Goal: Task Accomplishment & Management: Use online tool/utility

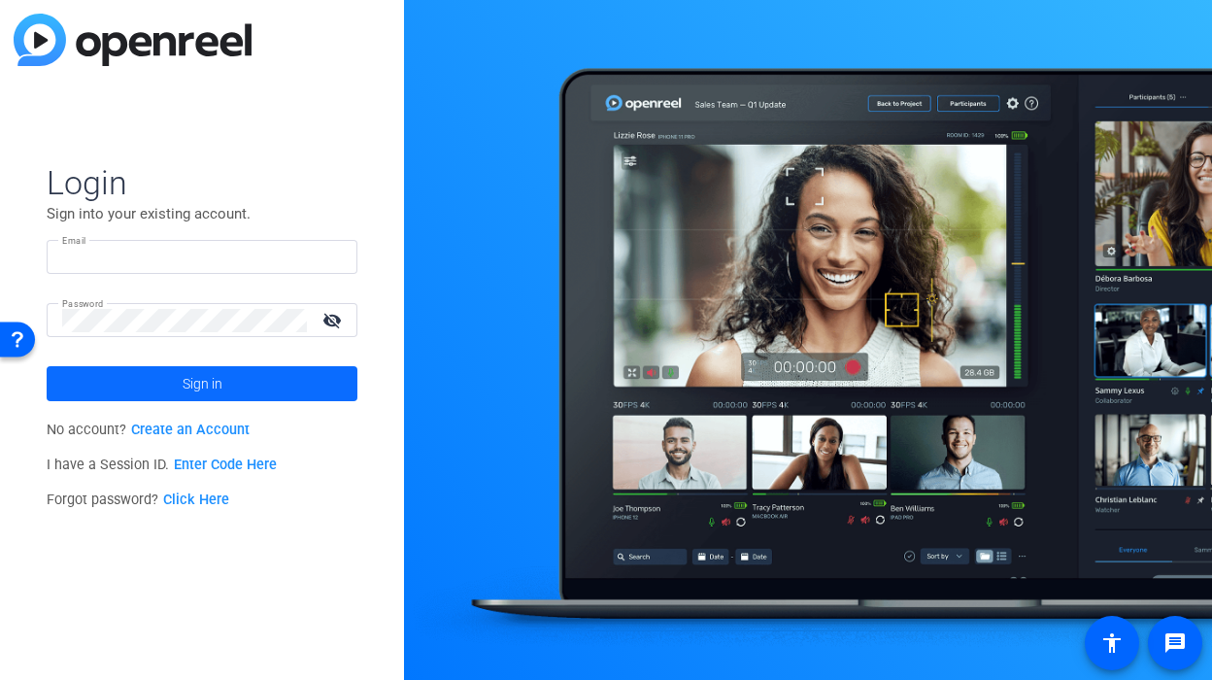
type input "[PERSON_NAME][EMAIL_ADDRESS][DOMAIN_NAME]"
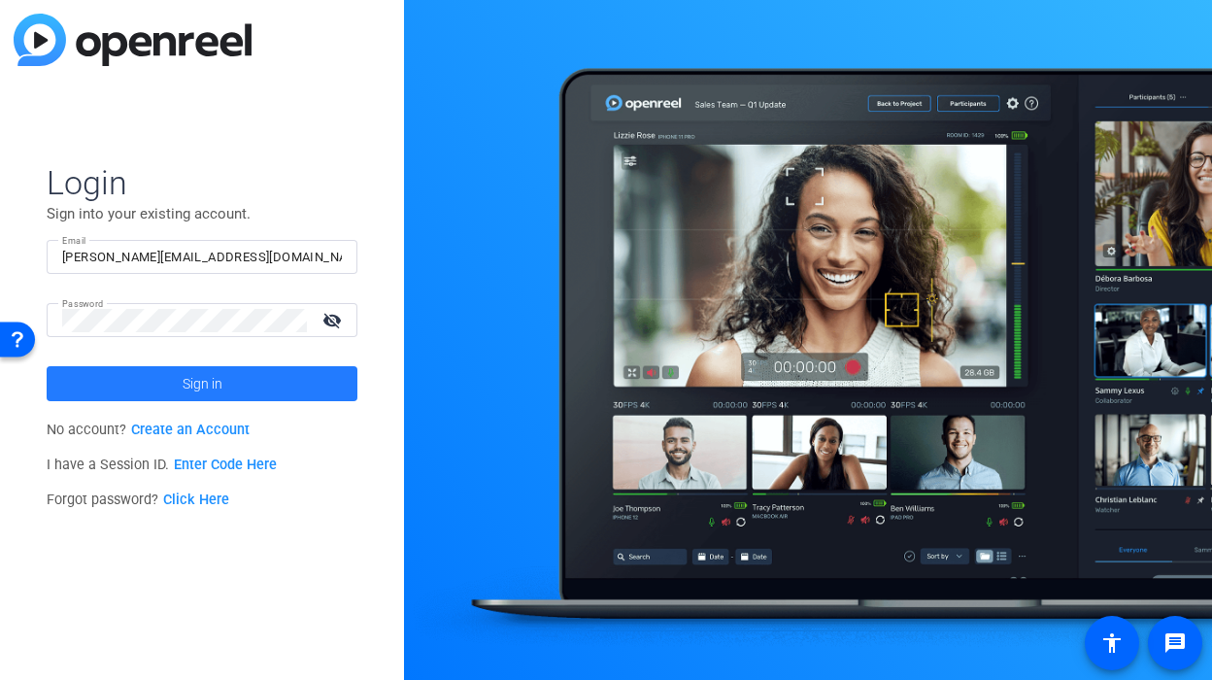
click at [202, 383] on span "Sign in" at bounding box center [203, 383] width 40 height 49
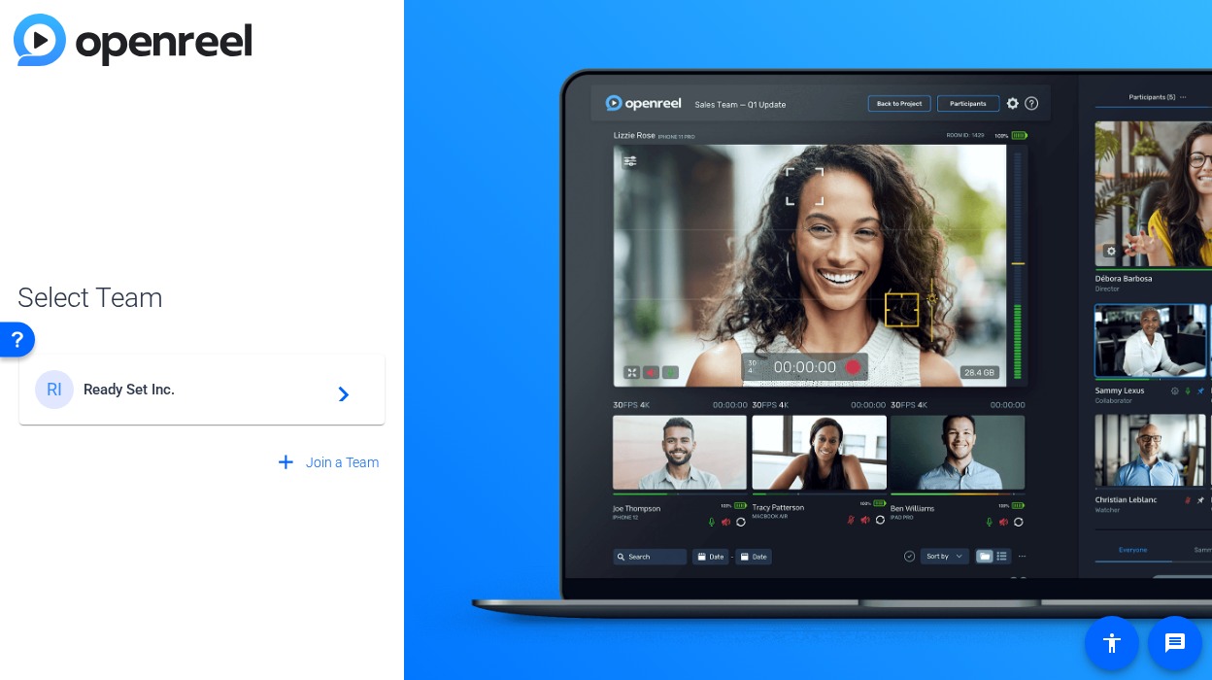
click at [202, 383] on span "Ready Set Inc." at bounding box center [205, 389] width 243 height 17
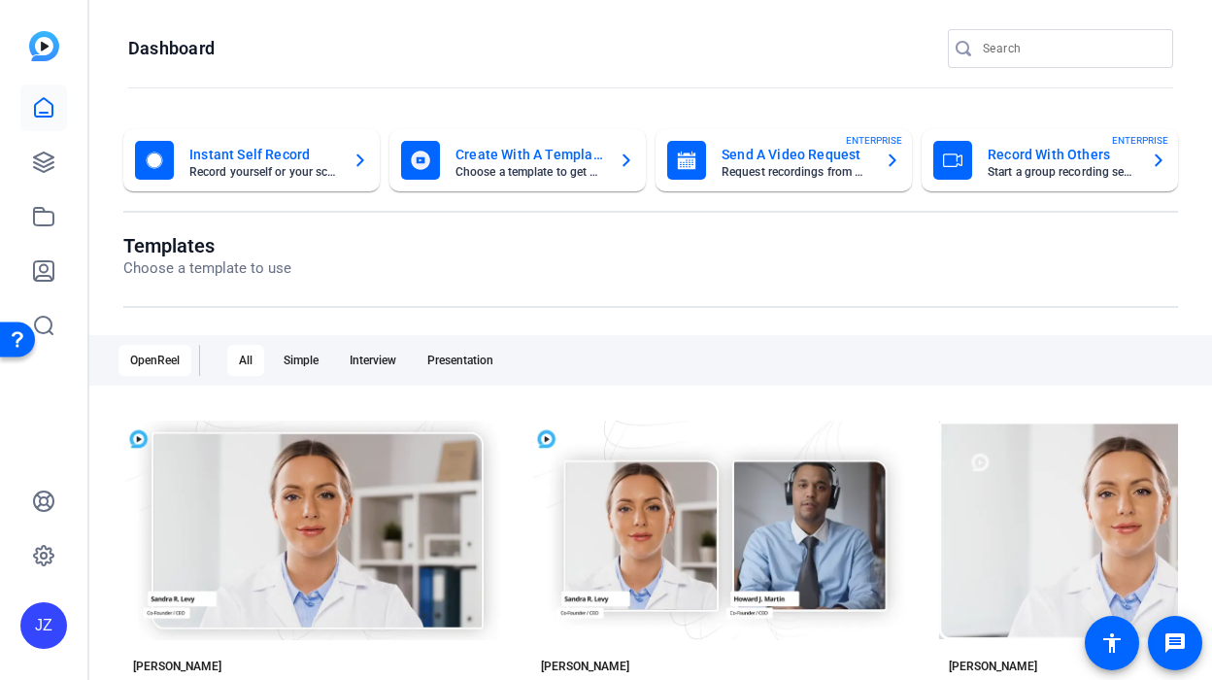
click at [36, 138] on div at bounding box center [43, 217] width 47 height 264
click at [38, 153] on icon at bounding box center [43, 162] width 23 height 23
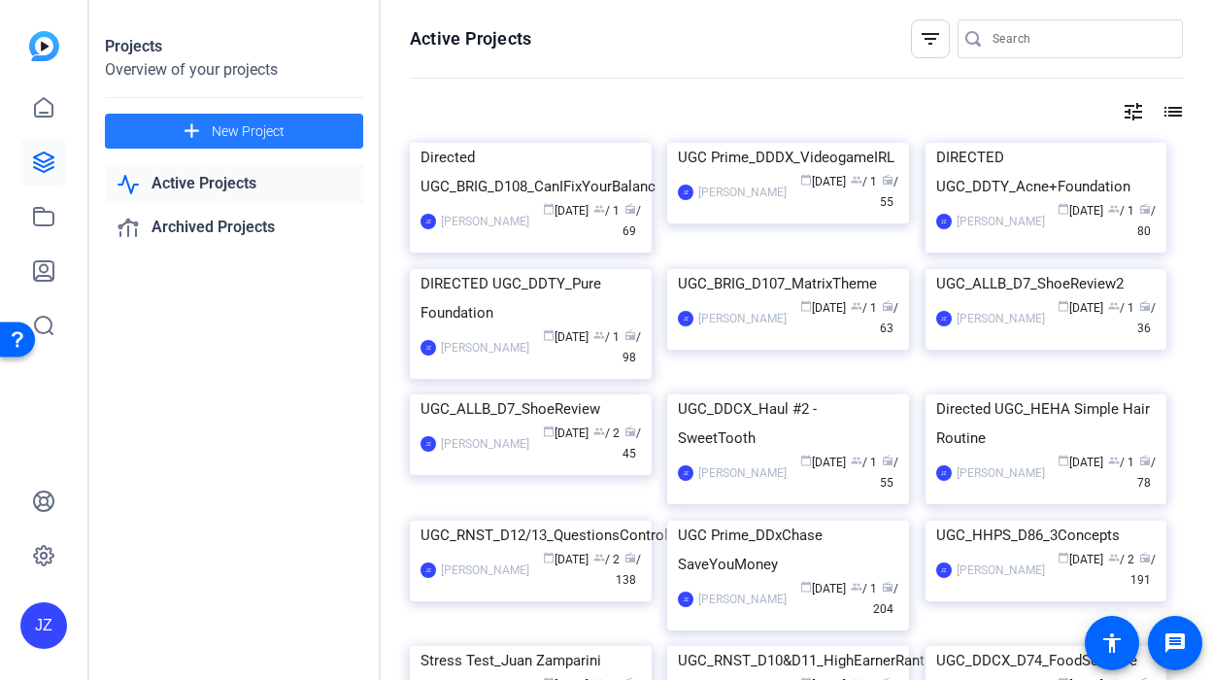
click at [167, 133] on span at bounding box center [234, 131] width 258 height 47
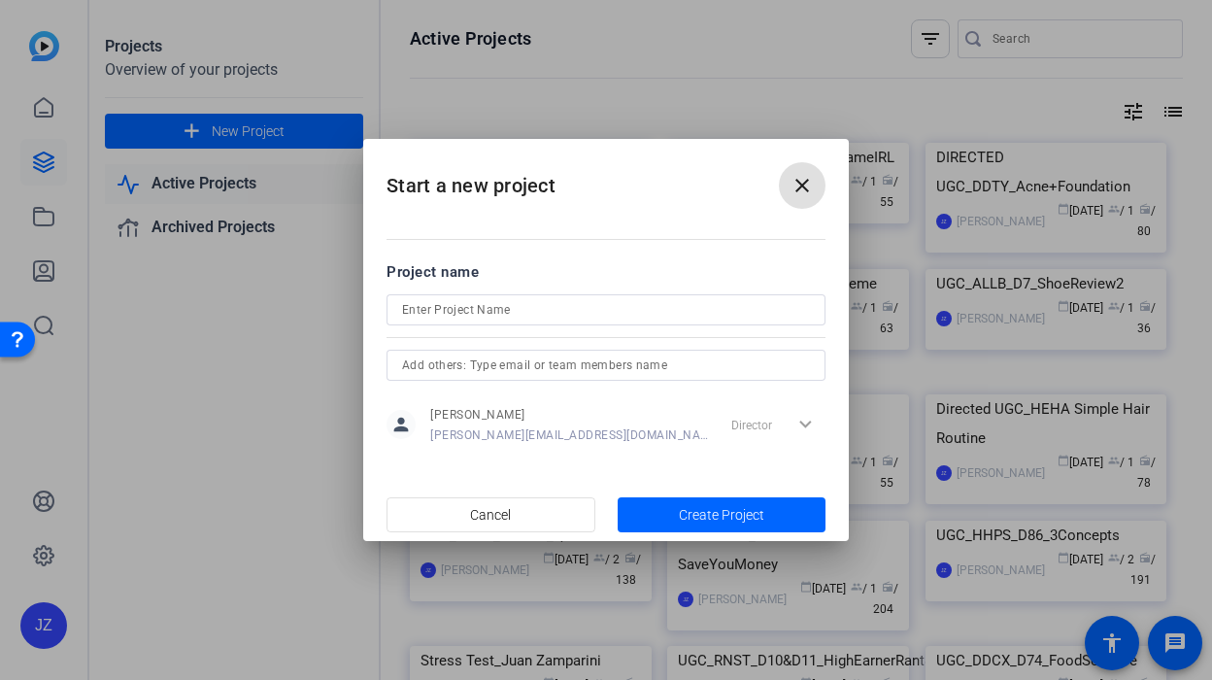
click at [457, 306] on input at bounding box center [606, 309] width 408 height 23
paste input "Directed UGC_BRIG_D110_BalanceInTheDay - Shotlist"
type input "Directed UGC_BRIG_D110_BalanceInTheDay - Shotlist"
click at [614, 224] on mat-dialog-content "Project name Directed UGC_BRIG_D110_BalanceInTheDay - Shotlist person Juan Zamp…" at bounding box center [606, 353] width 486 height 270
drag, startPoint x: 700, startPoint y: 172, endPoint x: 525, endPoint y: 273, distance: 202.8
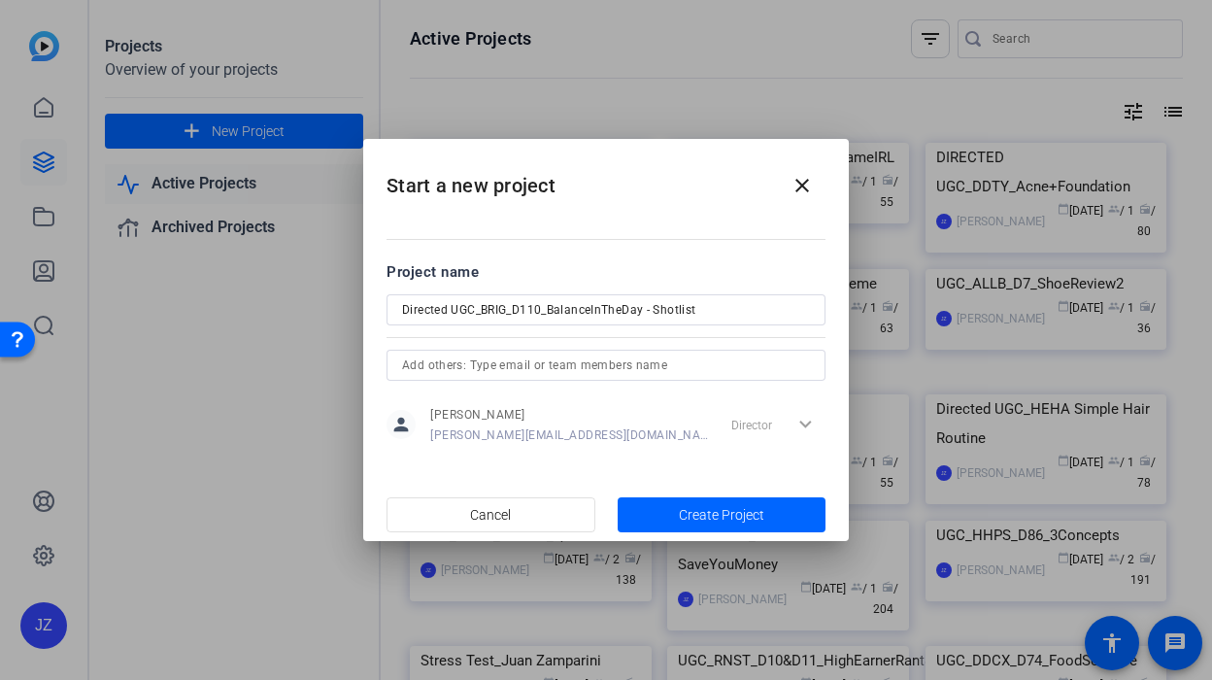
click at [0, 0] on openreel-create-project "Start a new project close Project name Directed UGC_BRIG_D110_BalanceInTheDay -…" at bounding box center [0, 0] width 0 height 0
click at [523, 197] on h2 "Start a new project close" at bounding box center [606, 178] width 486 height 79
click at [694, 516] on span "Create Project" at bounding box center [721, 515] width 85 height 20
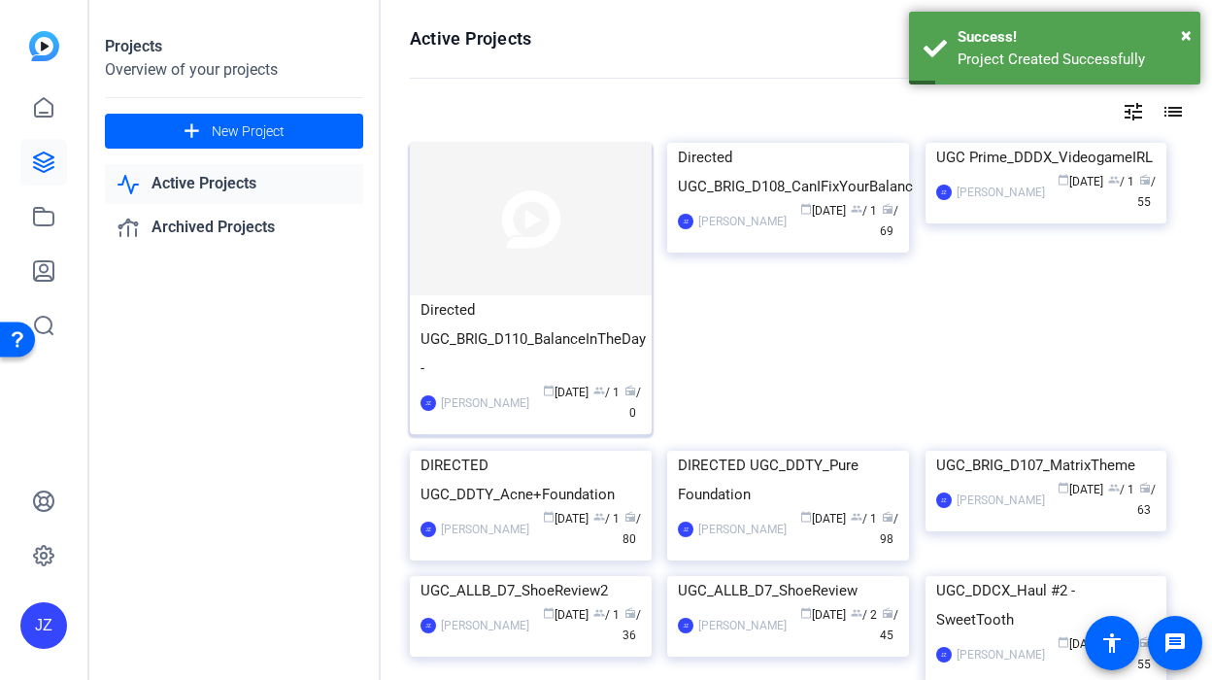
click at [476, 372] on div "Directed UGC_BRIG_D110_BalanceInTheDay -" at bounding box center [531, 338] width 221 height 87
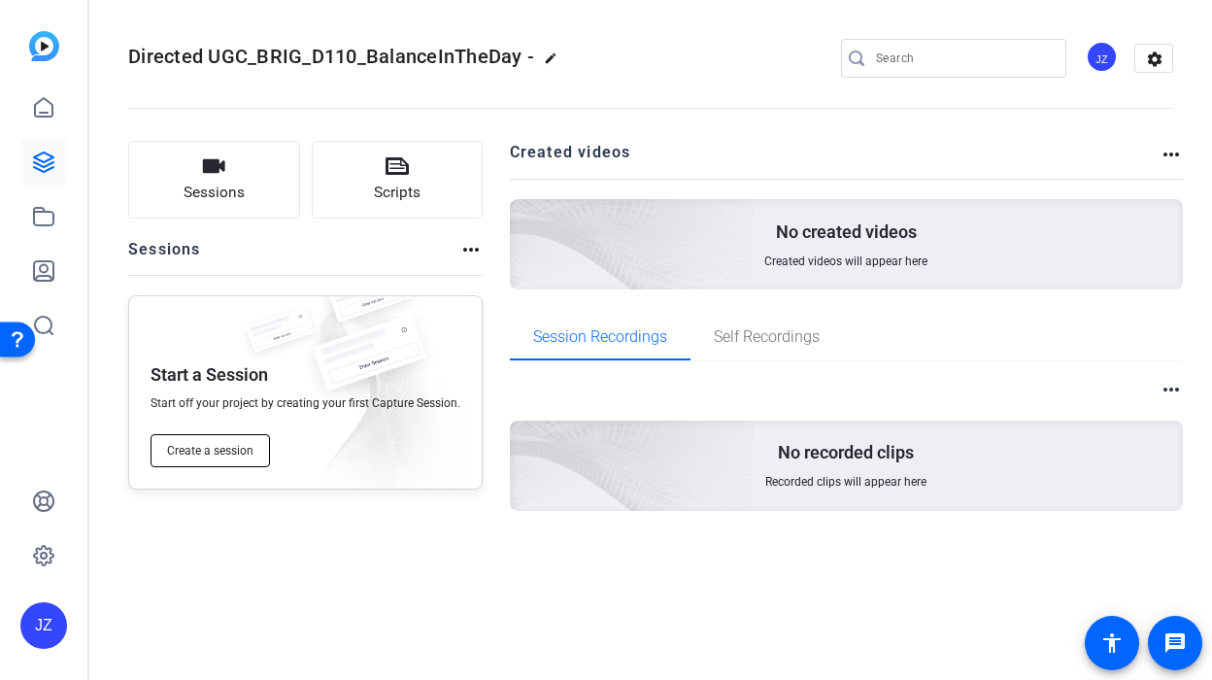
click at [228, 440] on button "Create a session" at bounding box center [210, 450] width 119 height 33
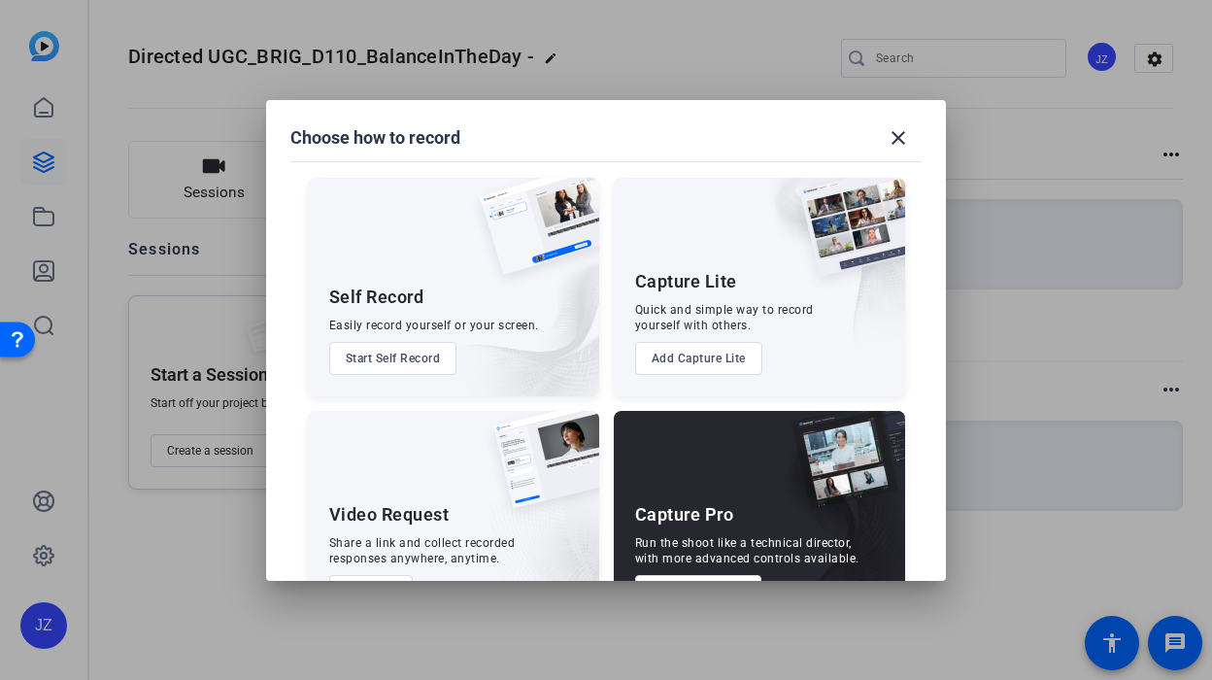
scroll to position [68, 0]
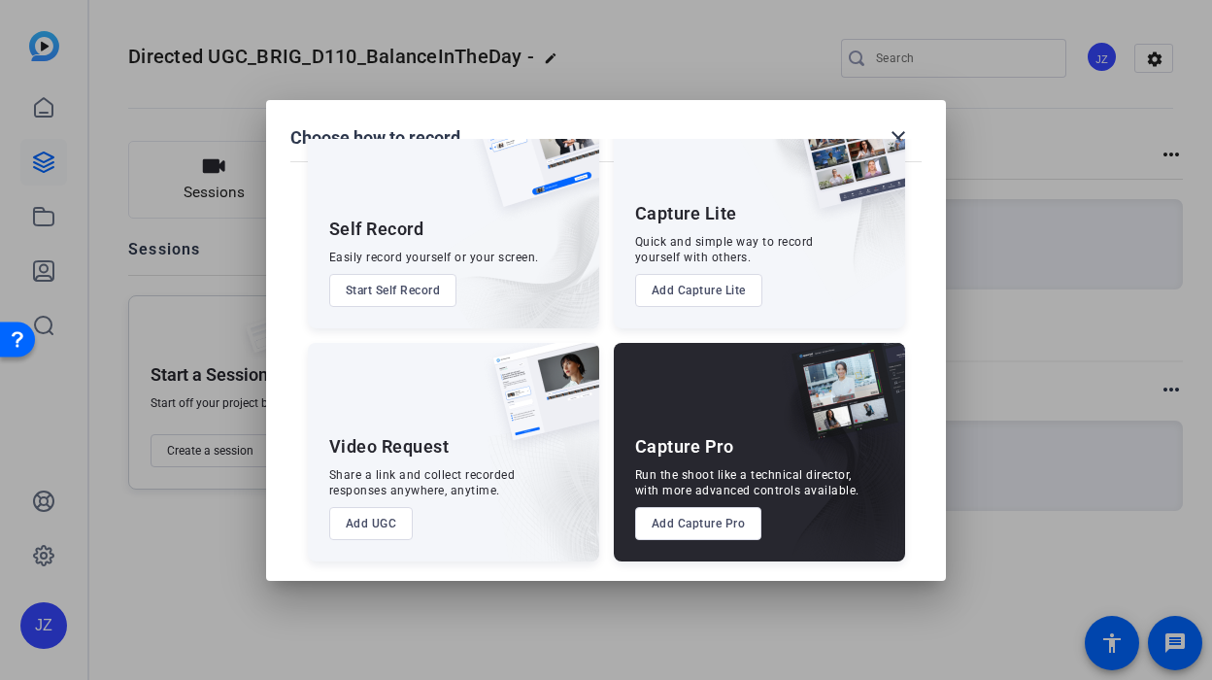
click at [696, 528] on button "Add Capture Pro" at bounding box center [698, 523] width 127 height 33
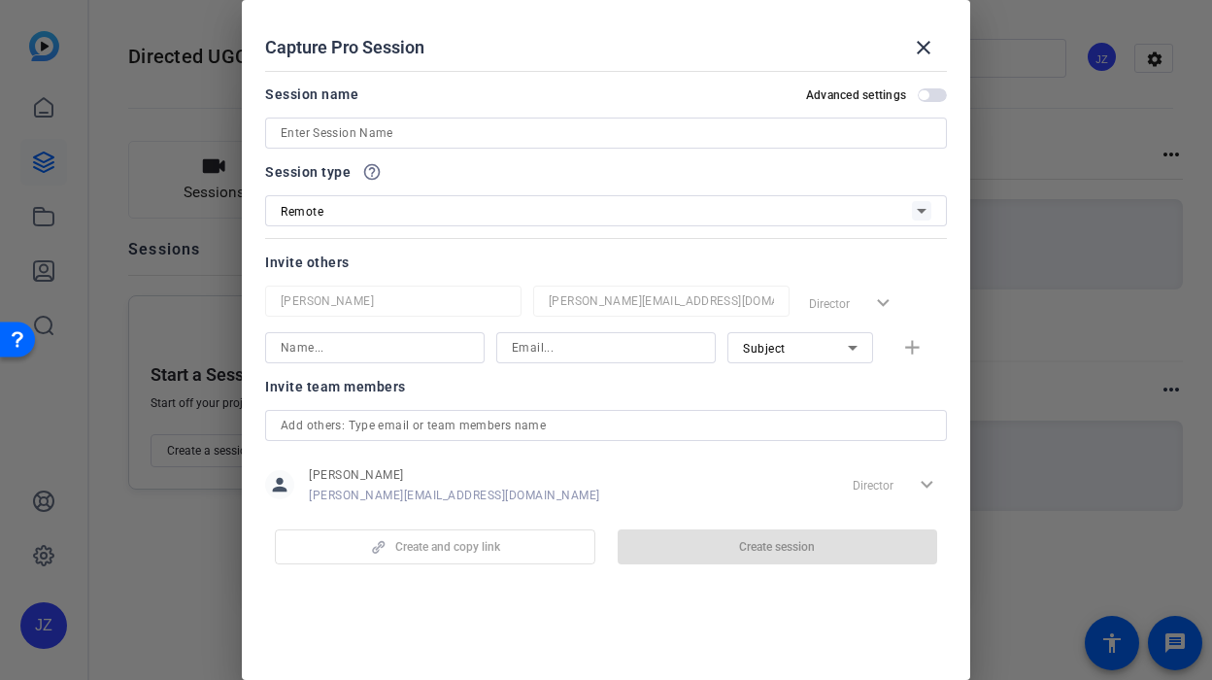
click at [332, 133] on input at bounding box center [606, 132] width 651 height 23
paste input "18088850432"
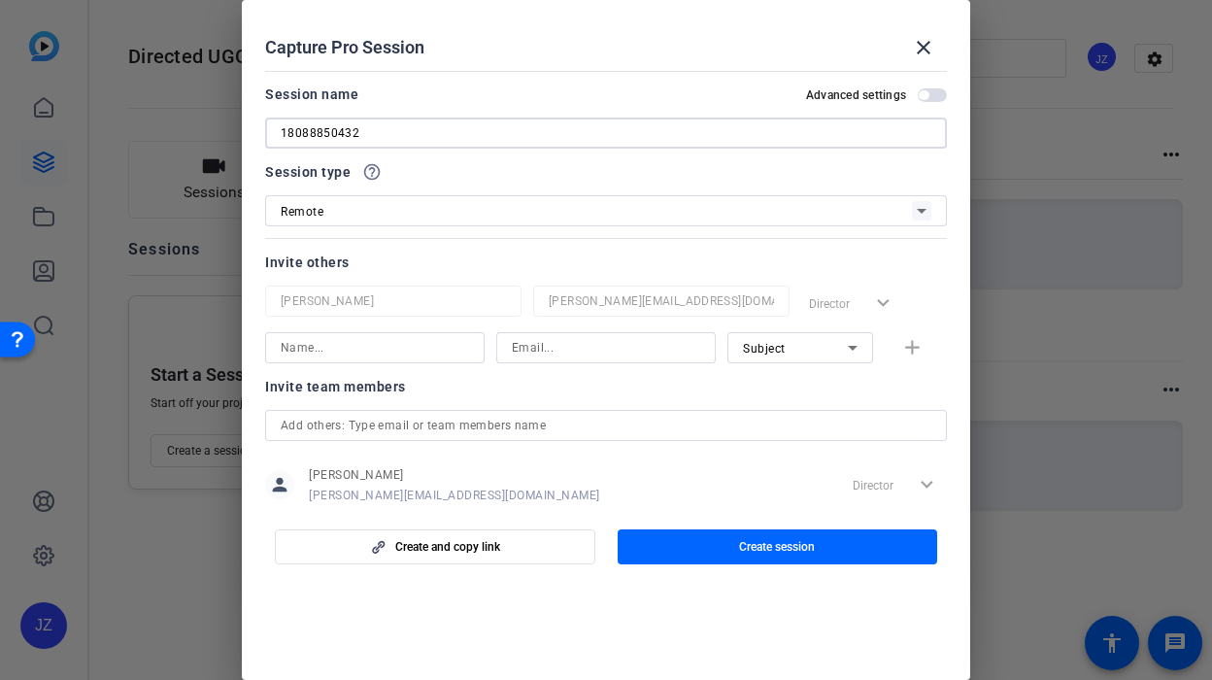
type input "18088850432"
click at [470, 95] on div "Session name Advanced settings" at bounding box center [606, 94] width 682 height 23
click at [705, 537] on span "button" at bounding box center [778, 547] width 321 height 47
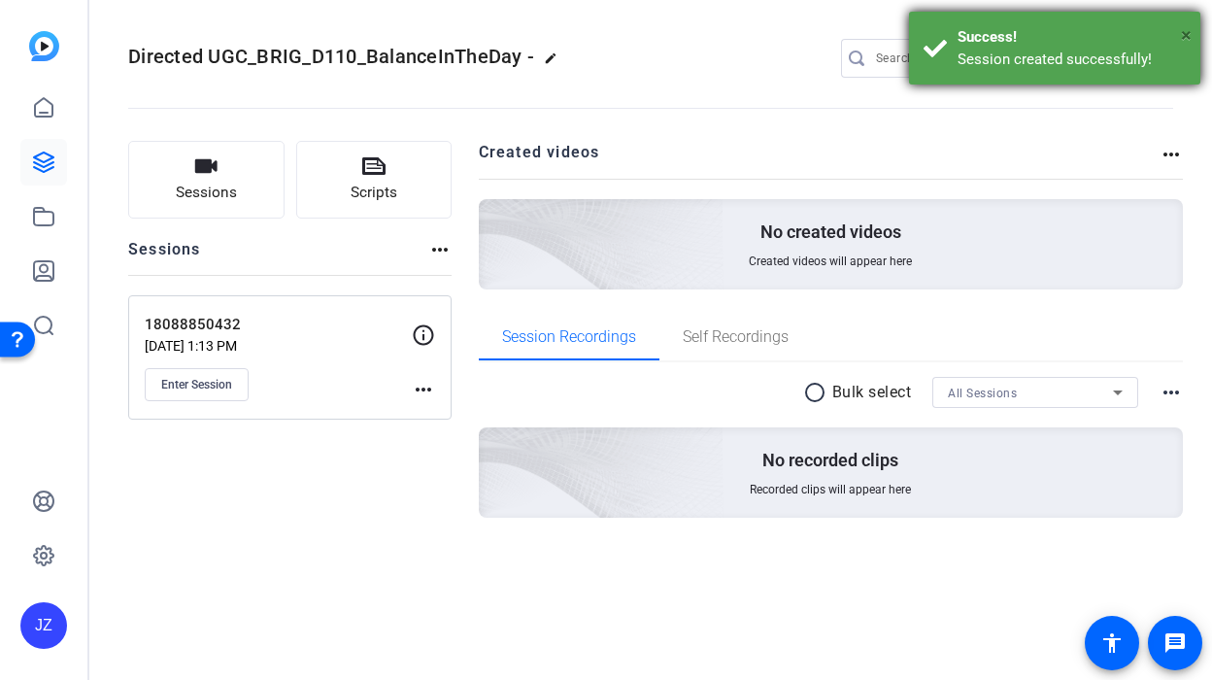
click at [1188, 30] on span "×" at bounding box center [1186, 34] width 11 height 23
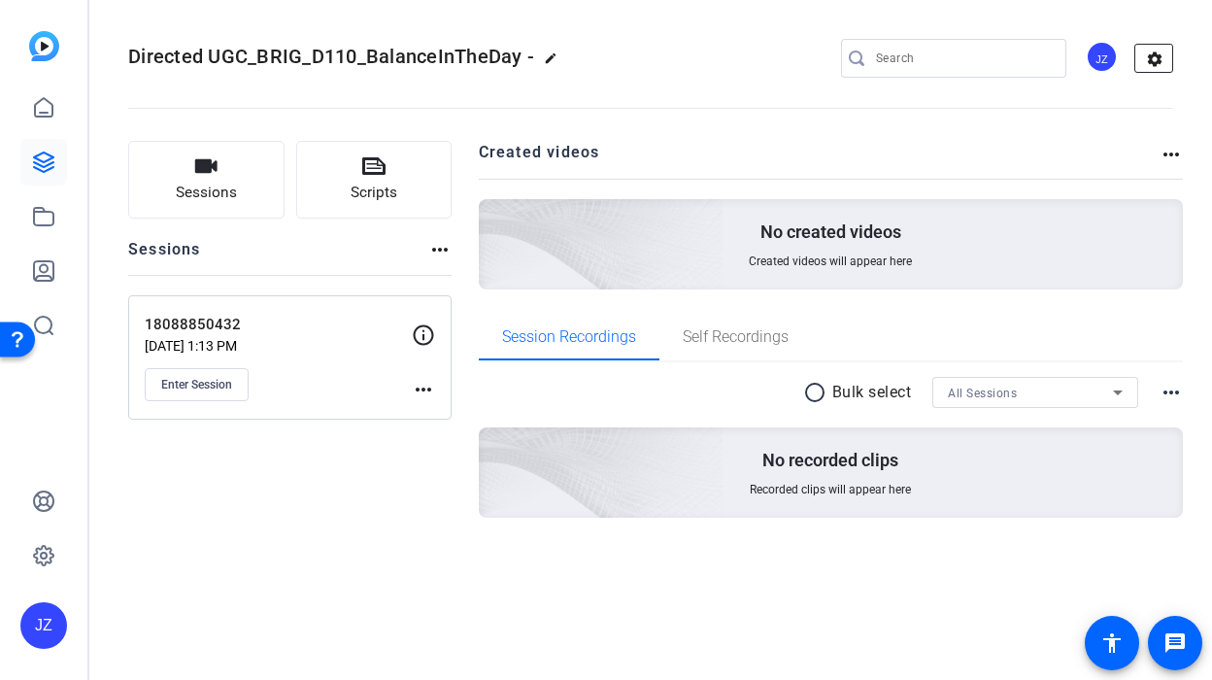
click at [1150, 56] on mat-icon "settings" at bounding box center [1155, 59] width 39 height 29
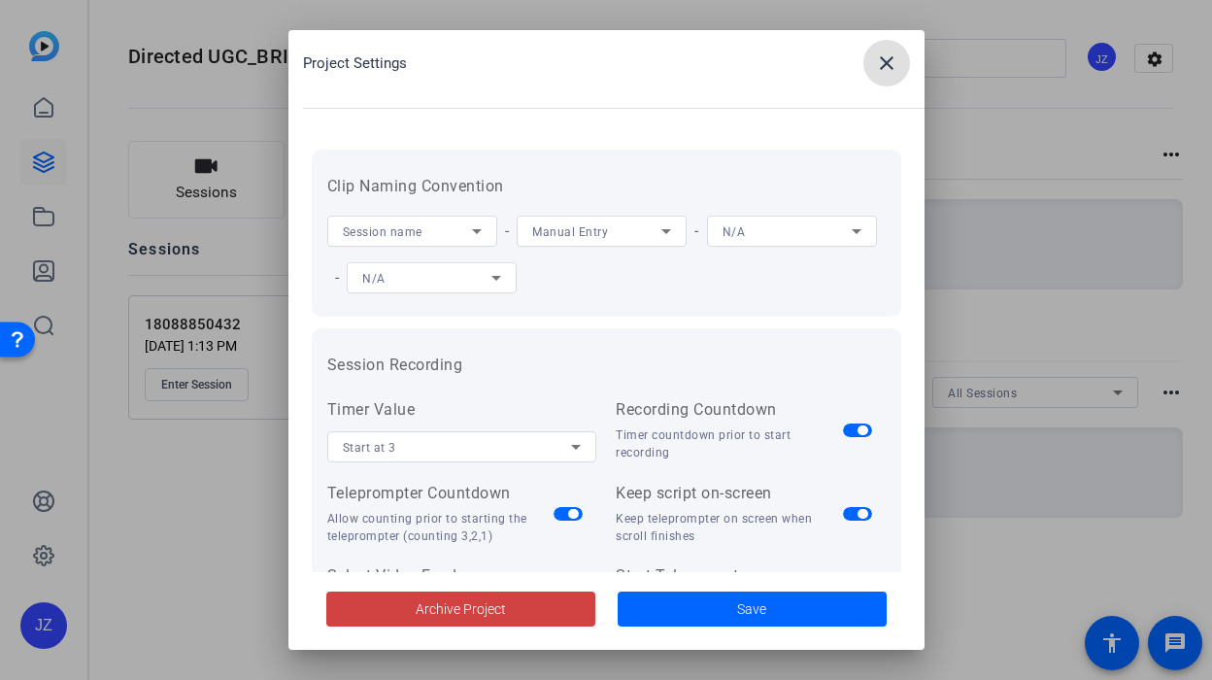
click at [524, 224] on div "Manual Entry" at bounding box center [602, 231] width 170 height 31
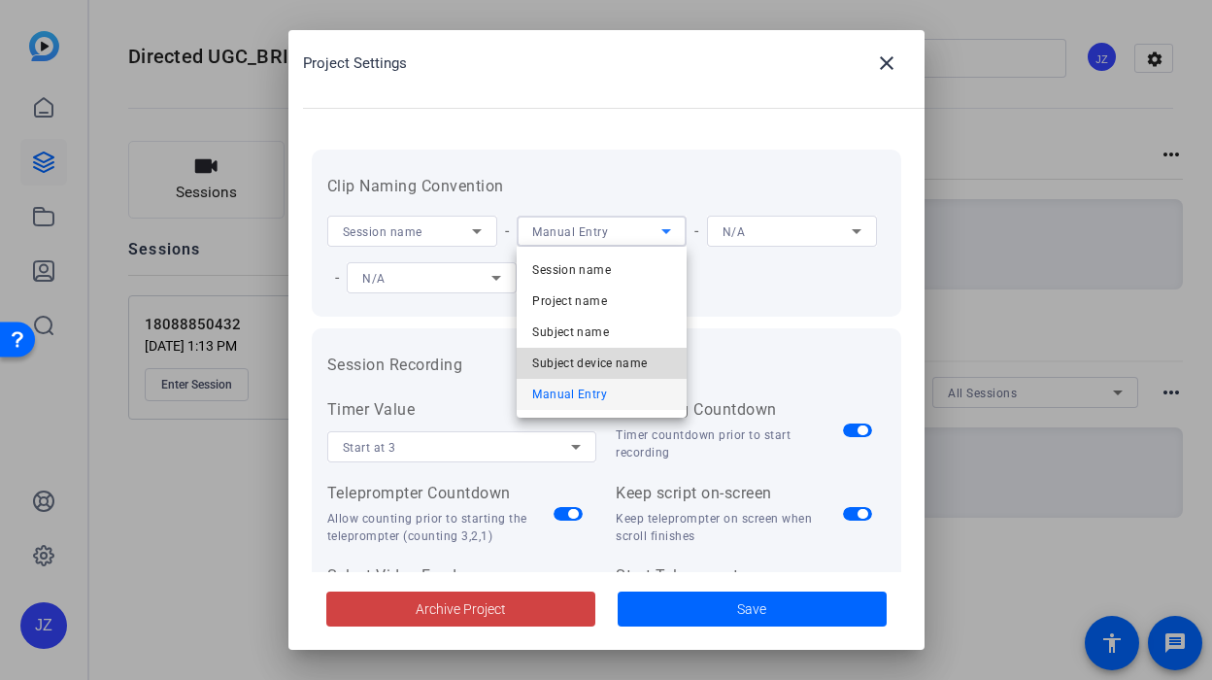
click at [552, 348] on mat-option "Subject device name" at bounding box center [602, 363] width 170 height 31
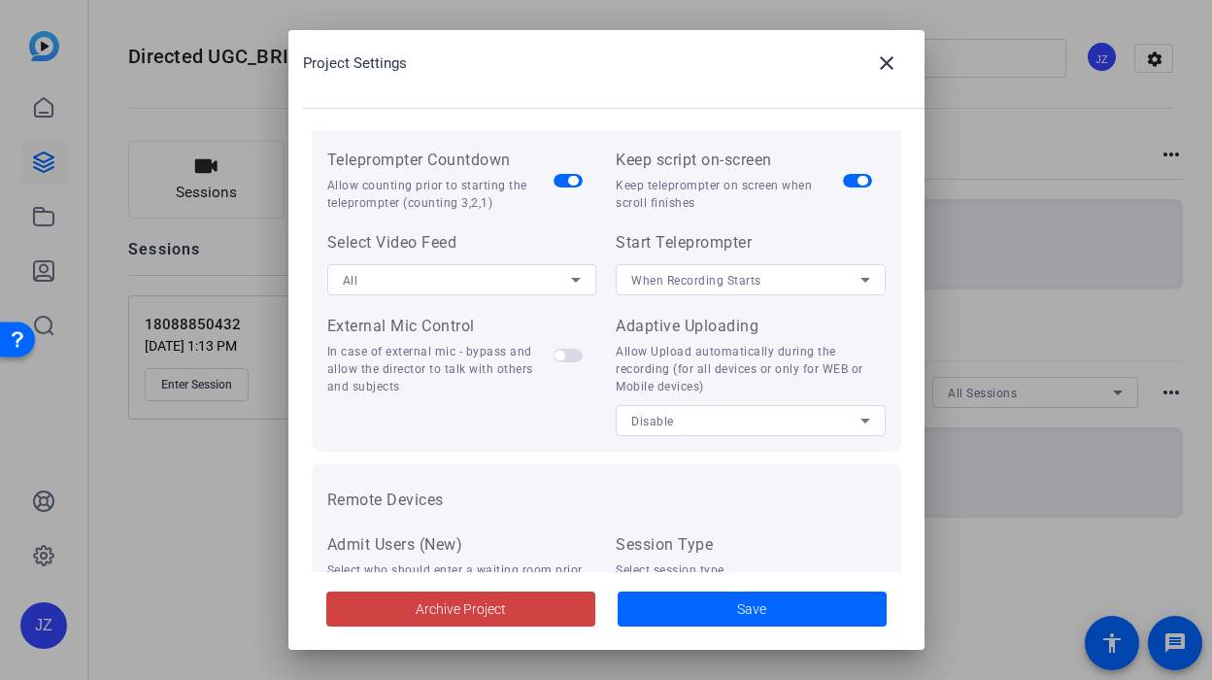
scroll to position [445, 0]
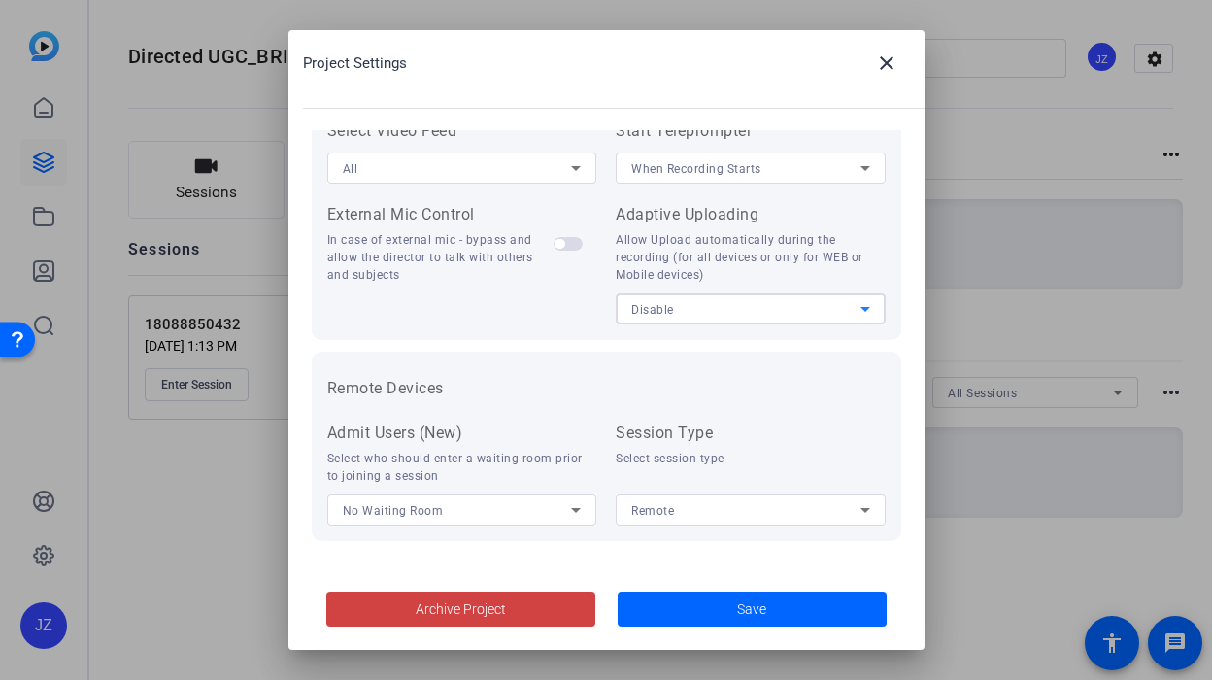
click at [705, 320] on div "Disable" at bounding box center [745, 309] width 229 height 24
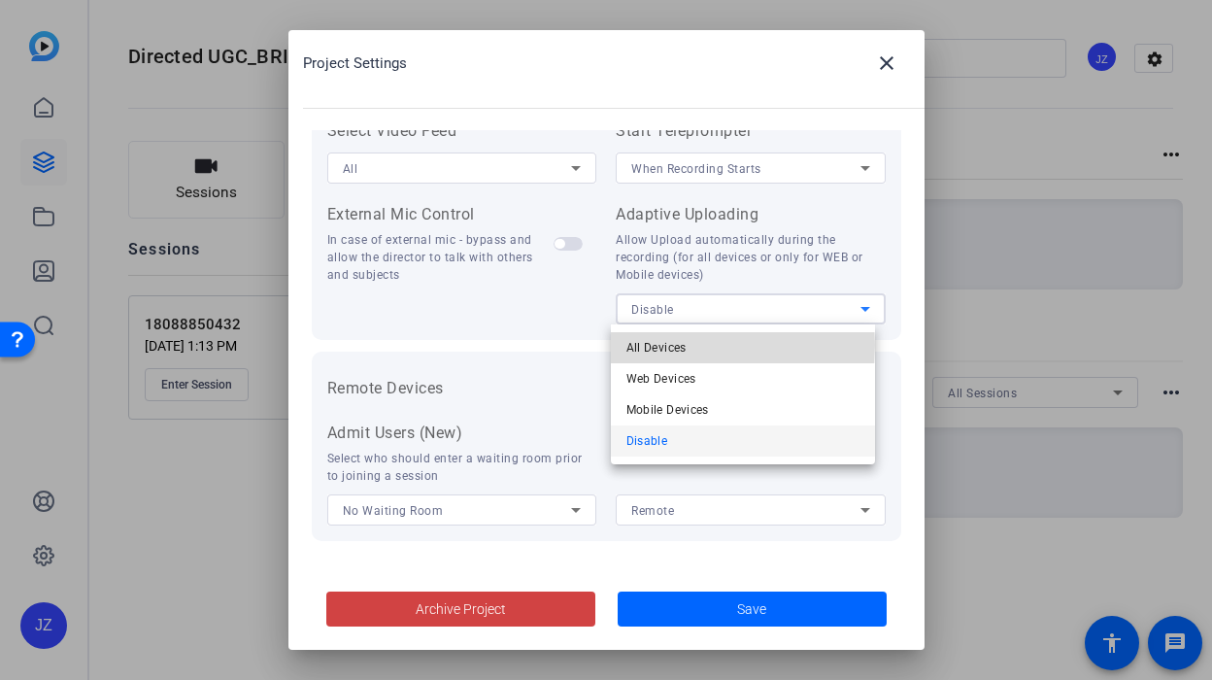
click at [697, 345] on mat-option "All Devices" at bounding box center [743, 347] width 264 height 31
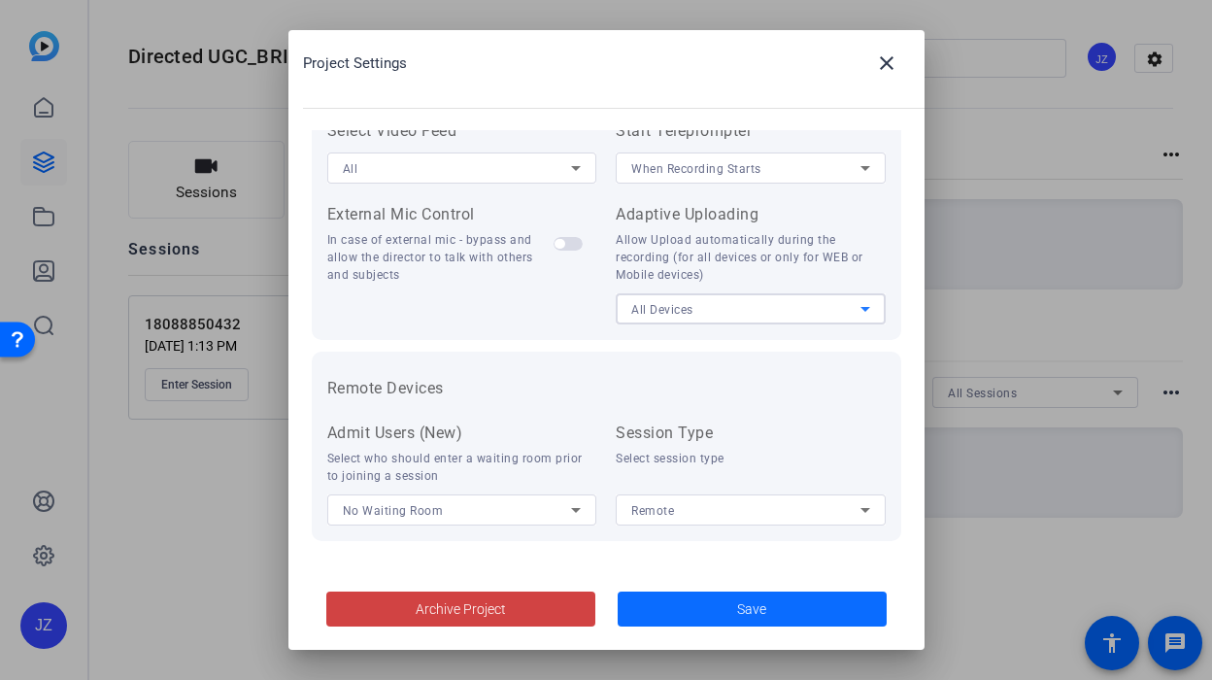
click at [700, 609] on span at bounding box center [752, 609] width 269 height 47
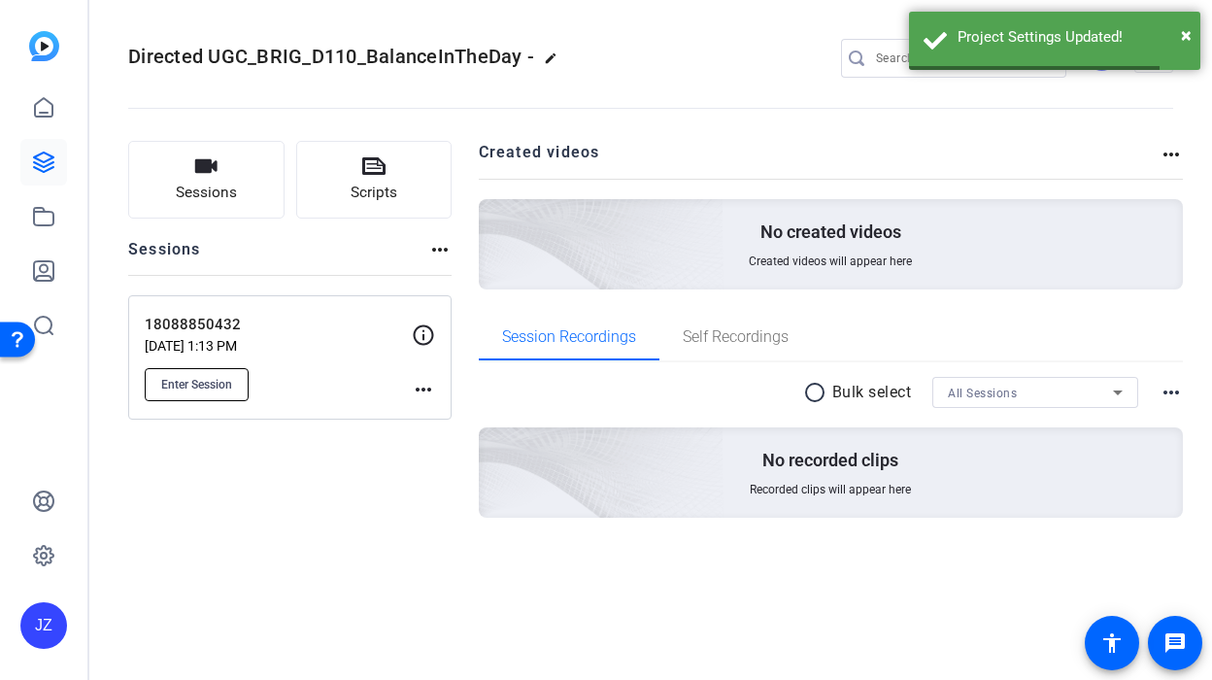
click at [214, 379] on span "Enter Session" at bounding box center [196, 385] width 71 height 16
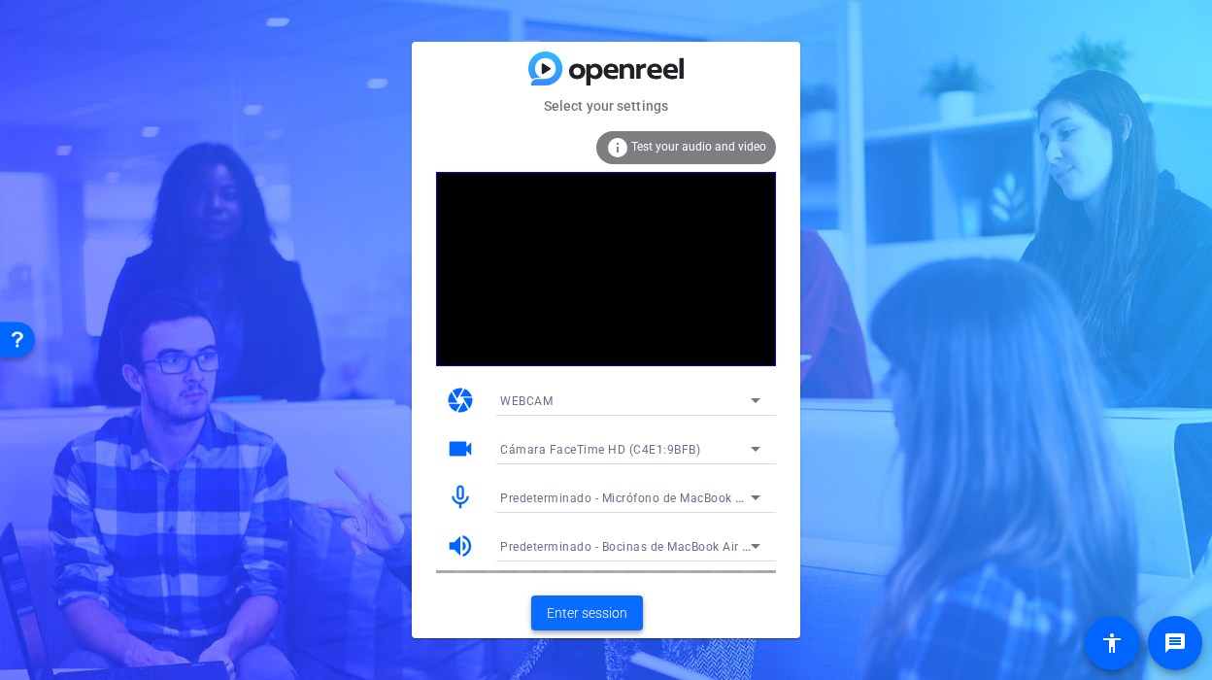
click at [575, 599] on span at bounding box center [587, 613] width 112 height 47
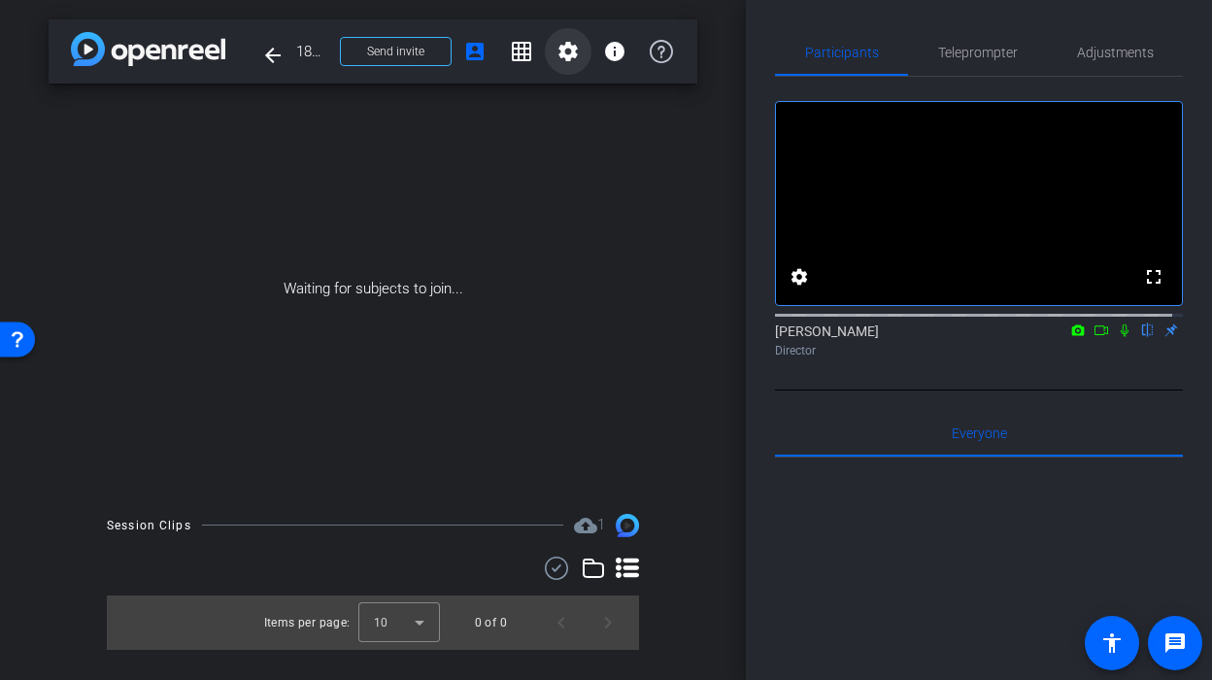
click at [571, 59] on mat-icon "settings" at bounding box center [568, 51] width 23 height 23
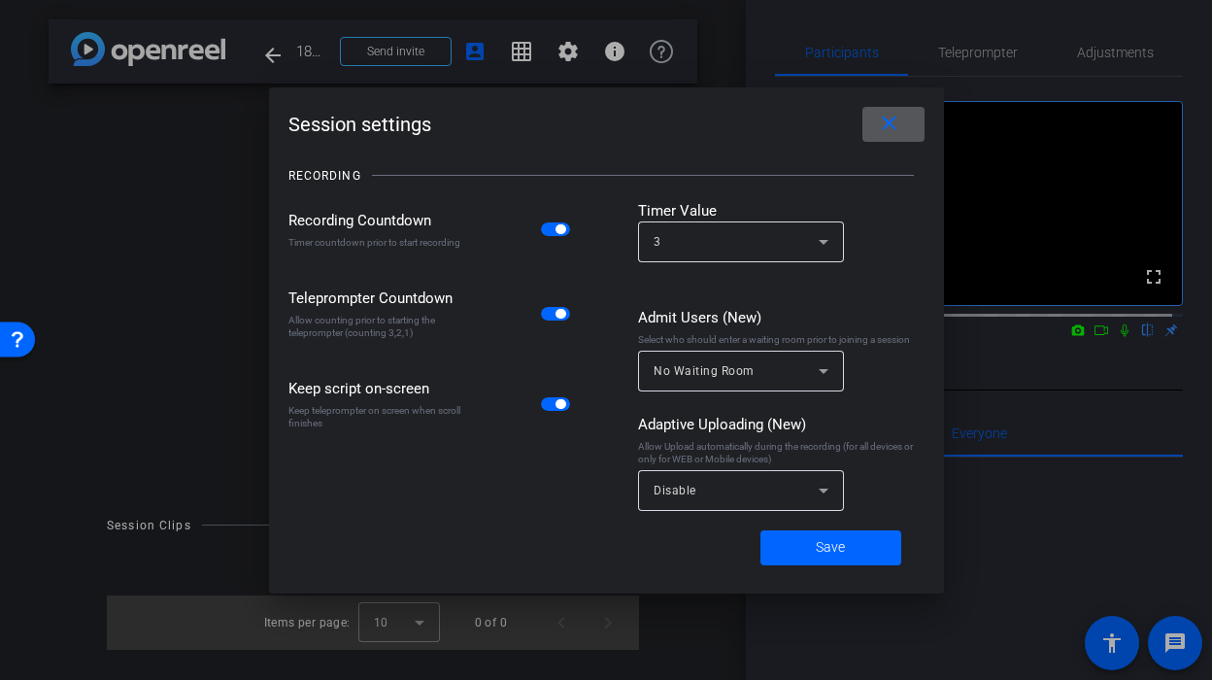
click at [686, 488] on span "Disable" at bounding box center [675, 491] width 43 height 14
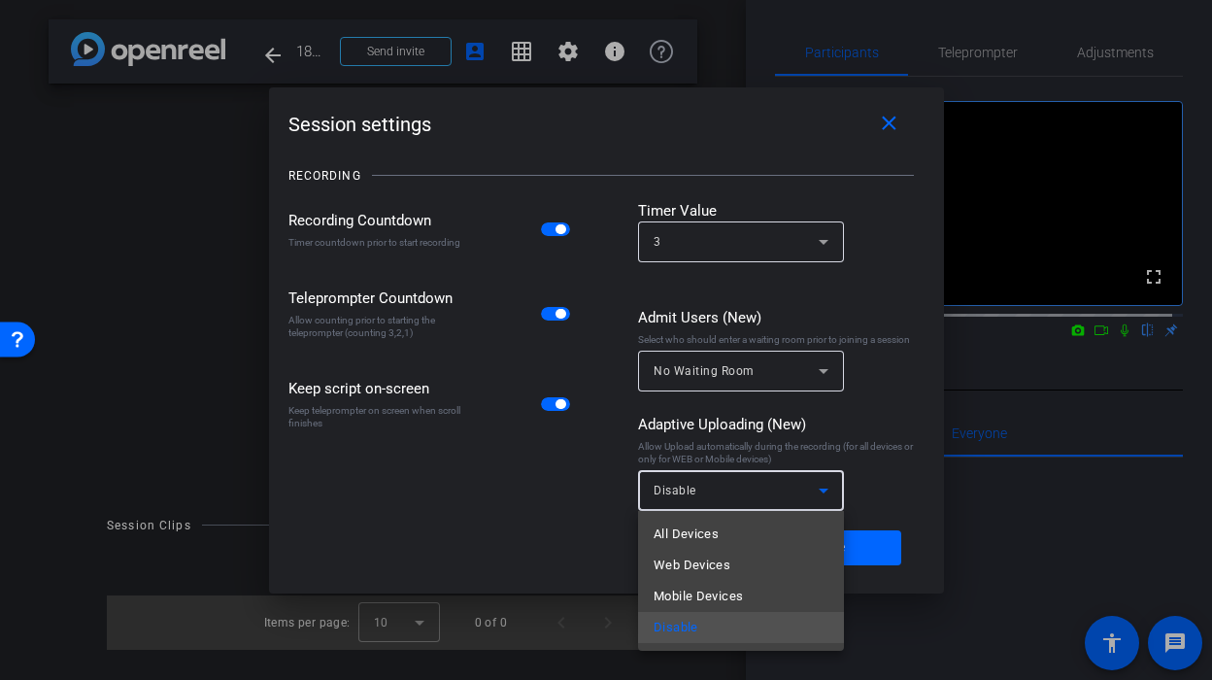
click at [703, 495] on div "Session settings close RECORDING Recording Countdown Timer countdown prior to s…" at bounding box center [606, 340] width 1212 height 680
click at [707, 538] on span "All Devices" at bounding box center [686, 534] width 65 height 23
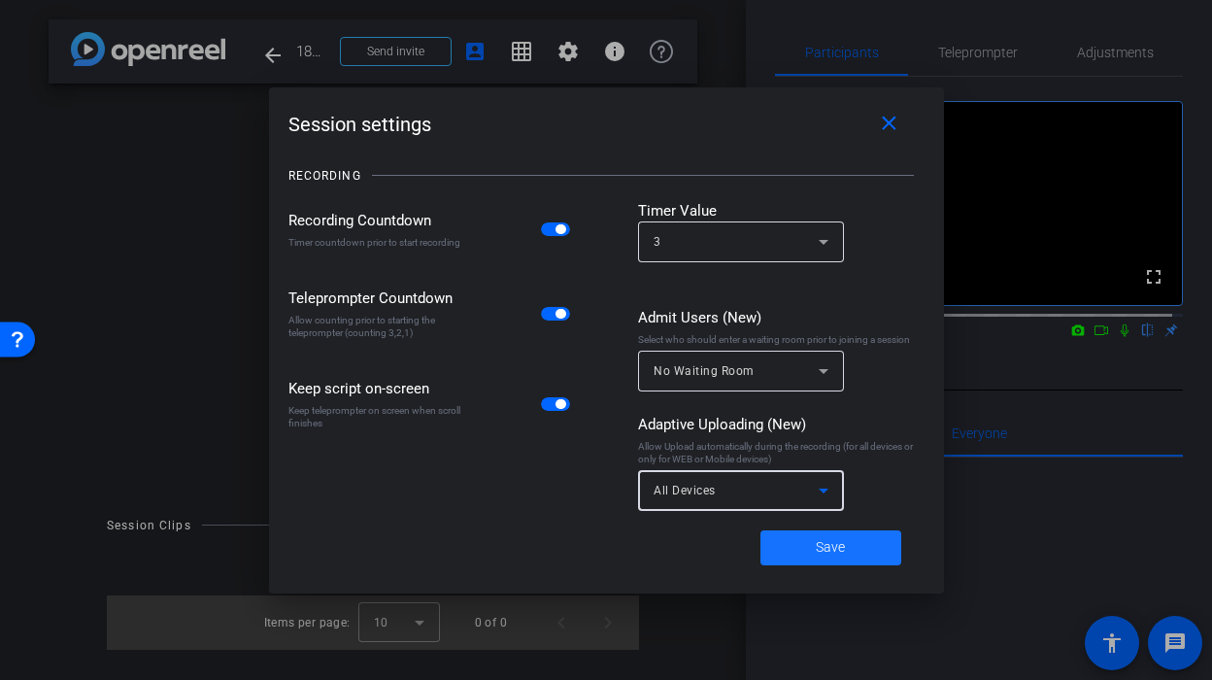
click at [784, 558] on span at bounding box center [831, 548] width 141 height 47
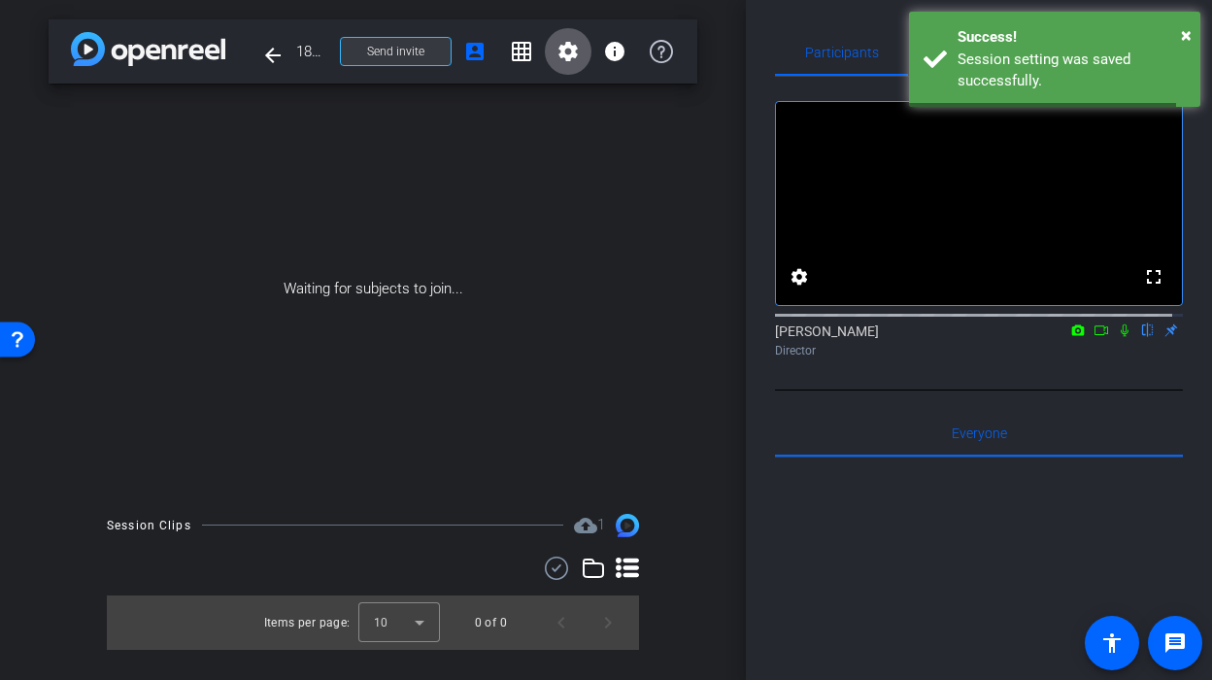
click at [407, 62] on span at bounding box center [396, 51] width 110 height 47
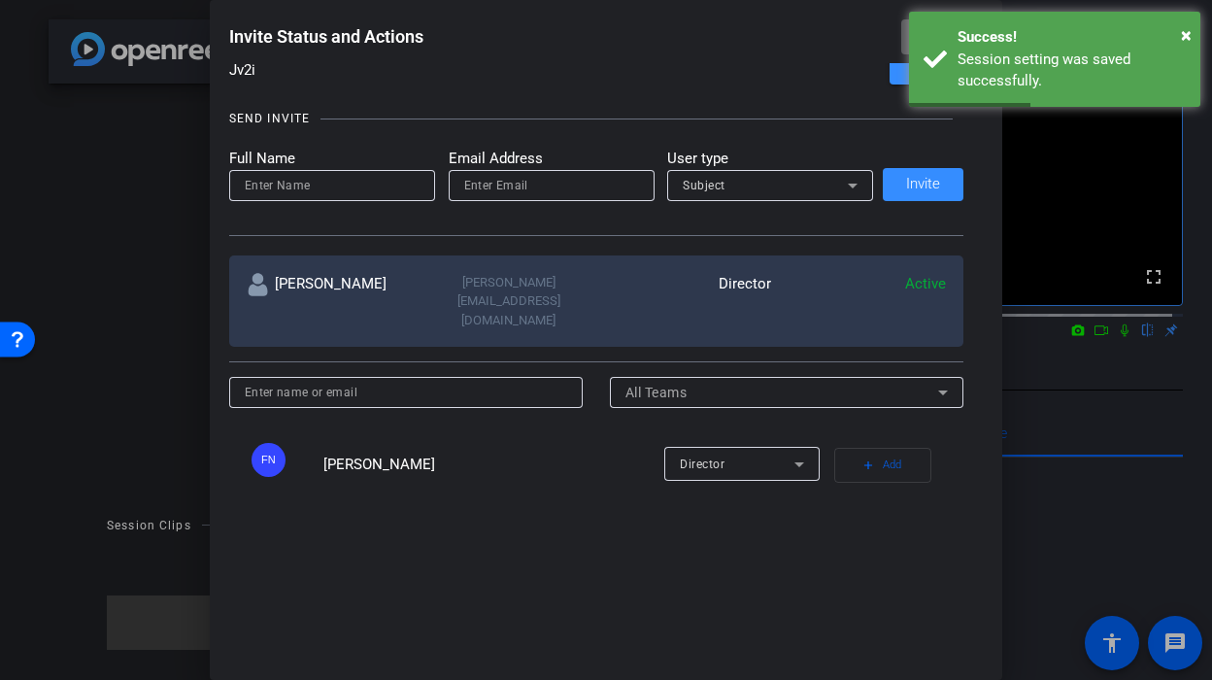
scroll to position [192, 0]
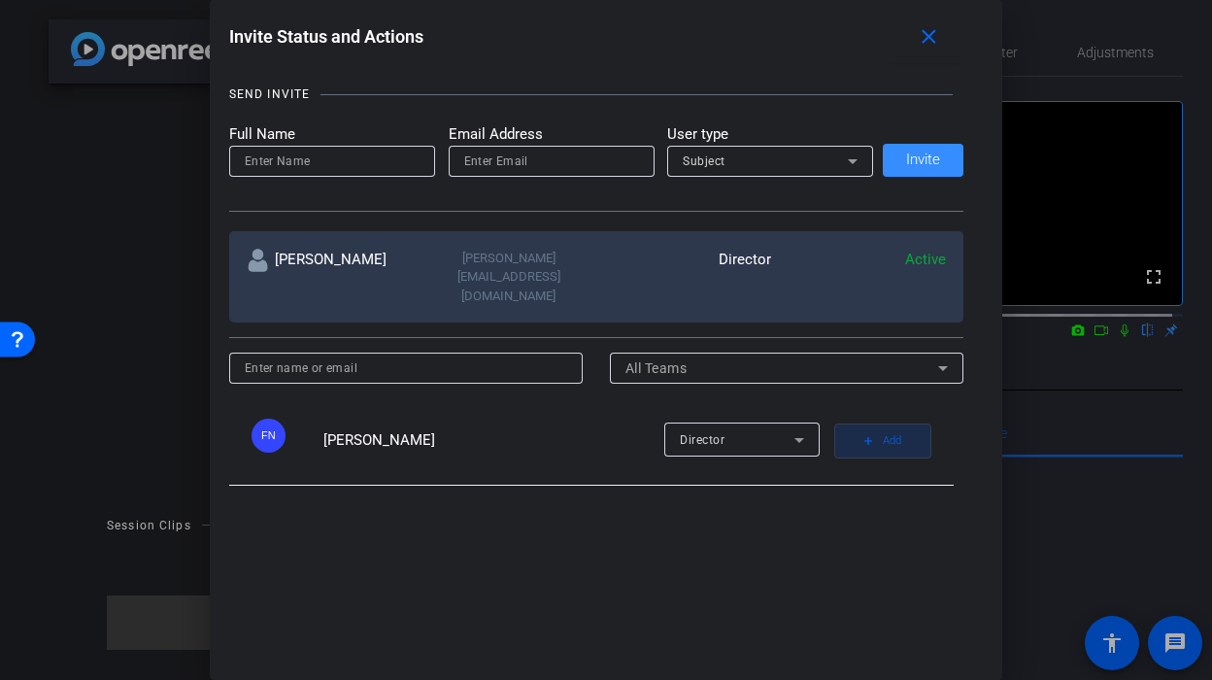
click at [883, 427] on span "Add" at bounding box center [892, 440] width 18 height 27
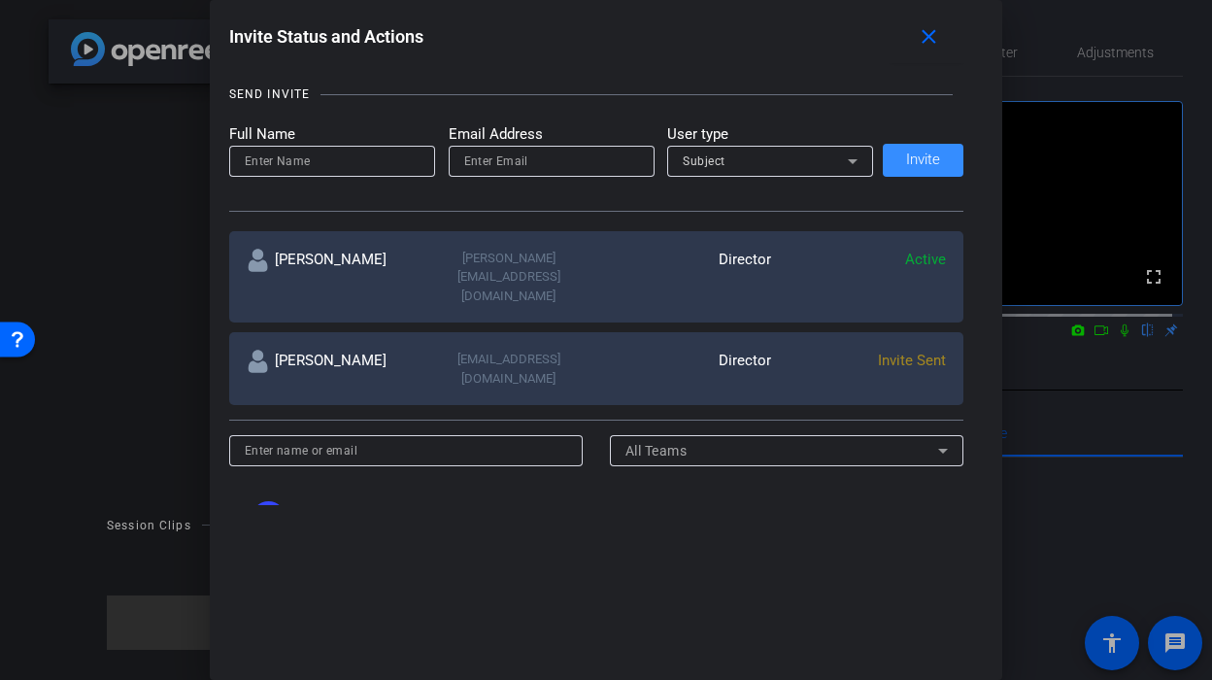
click at [490, 162] on input "email" at bounding box center [551, 161] width 175 height 23
paste input "[EMAIL_ADDRESS][DOMAIN_NAME]"
type input "[EMAIL_ADDRESS][DOMAIN_NAME]"
click at [382, 163] on input at bounding box center [332, 161] width 175 height 23
type input "j"
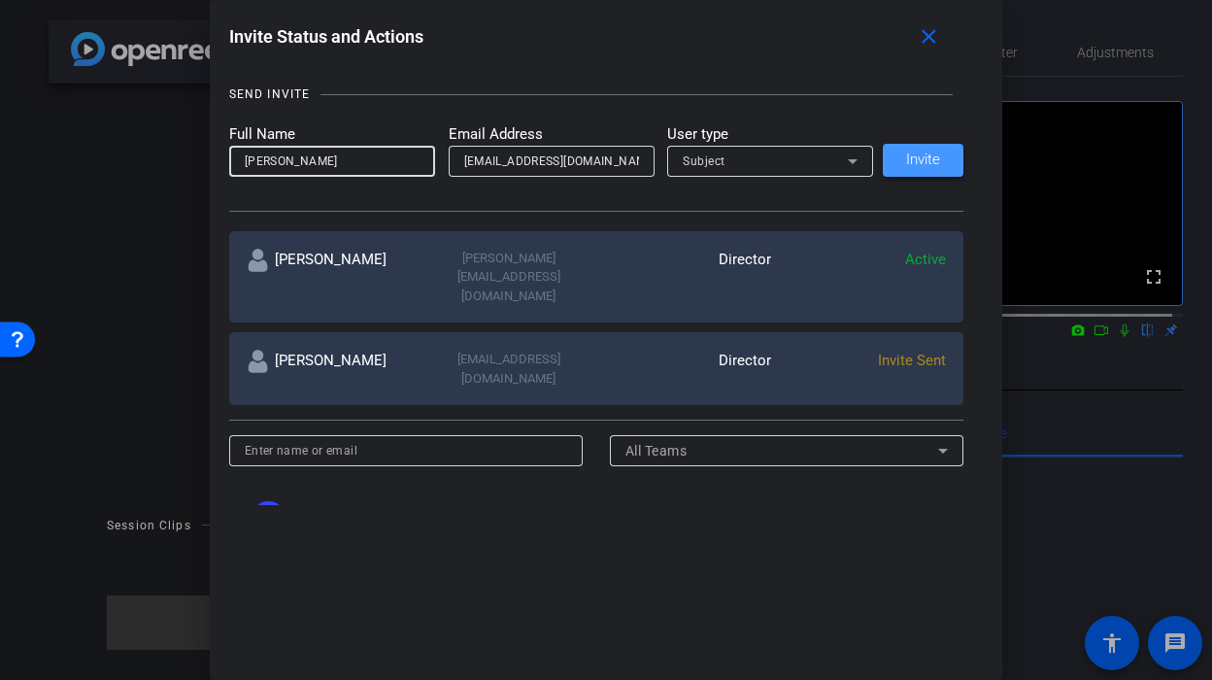
type input "[PERSON_NAME]"
click at [906, 161] on span "Invite" at bounding box center [923, 160] width 34 height 15
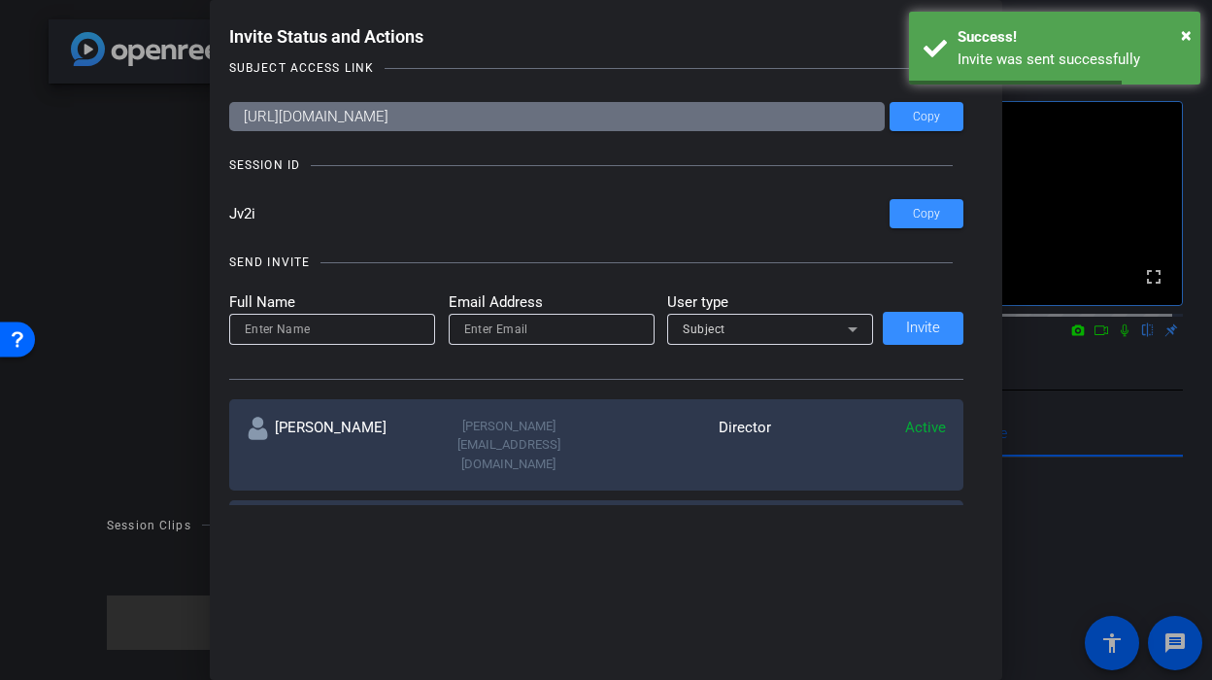
scroll to position [0, 0]
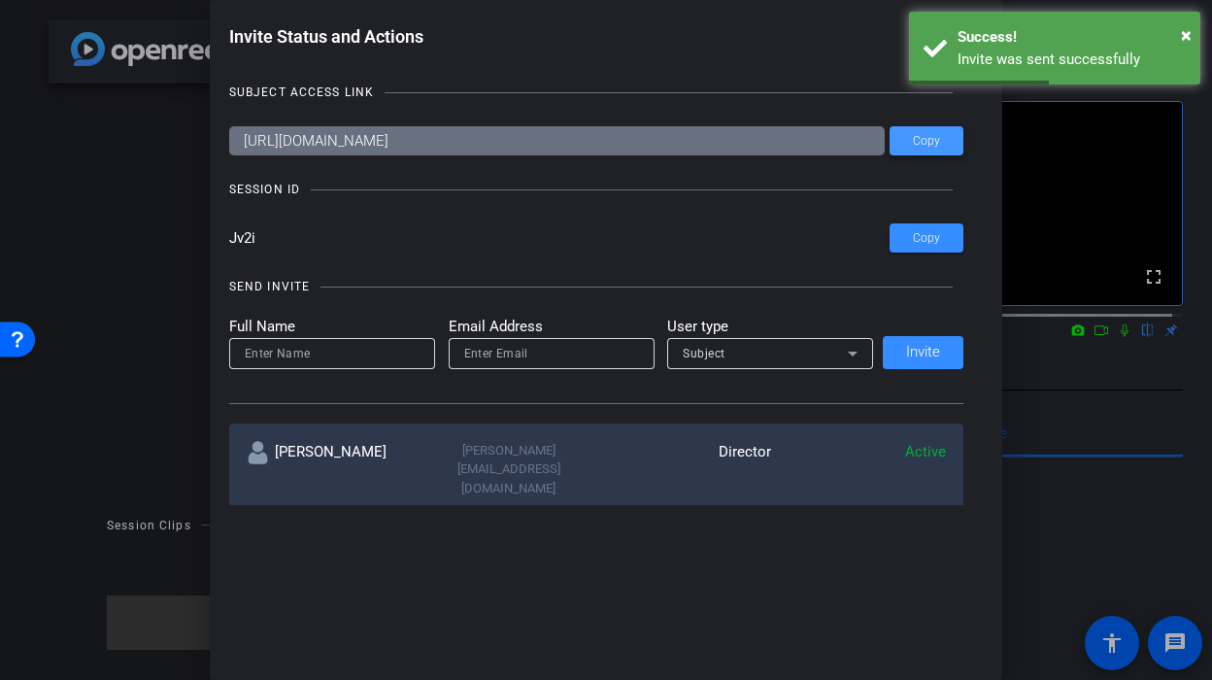
click at [923, 146] on span "Copy" at bounding box center [926, 141] width 27 height 15
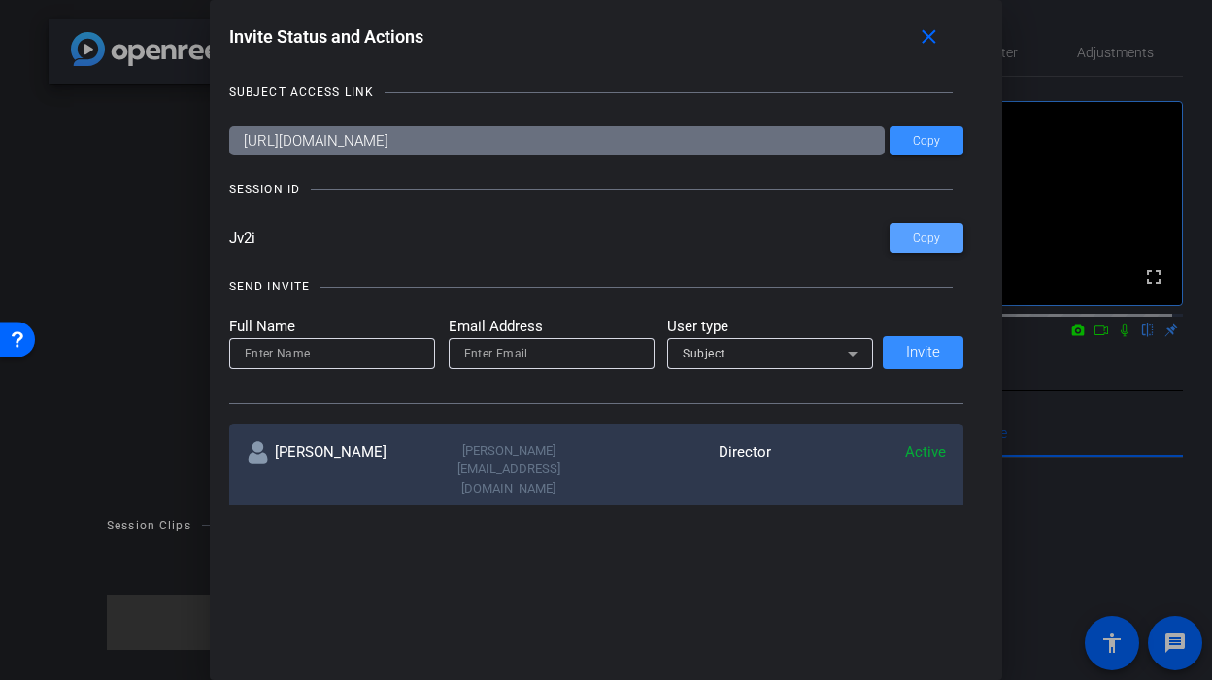
click at [918, 243] on span "Copy" at bounding box center [926, 238] width 27 height 15
